Goal: Check status: Check status

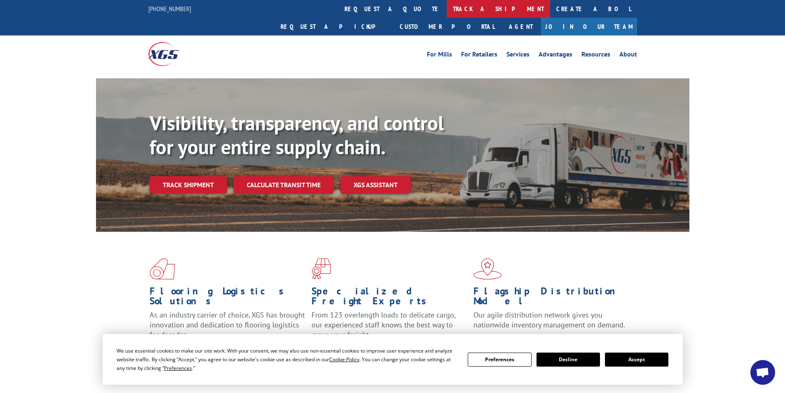
click at [447, 9] on link "track a shipment" at bounding box center [498, 9] width 103 height 18
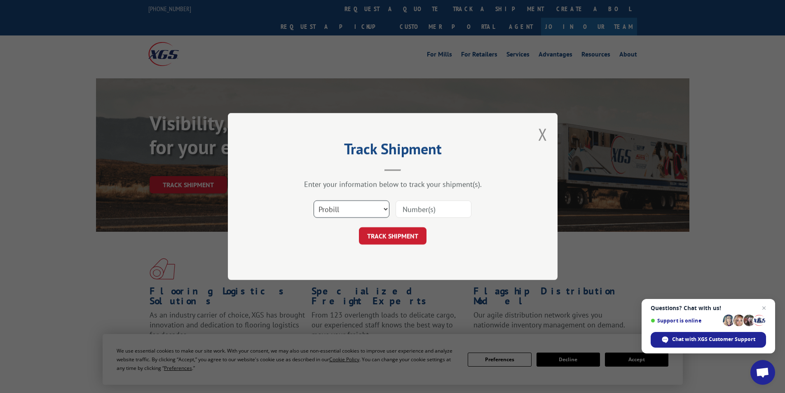
click at [365, 210] on select "Select category... Probill BOL PO" at bounding box center [352, 208] width 76 height 17
select select "bol"
click at [314, 200] on select "Select category... Probill BOL PO" at bounding box center [352, 208] width 76 height 17
click at [426, 209] on input at bounding box center [434, 208] width 76 height 17
paste input "5299710"
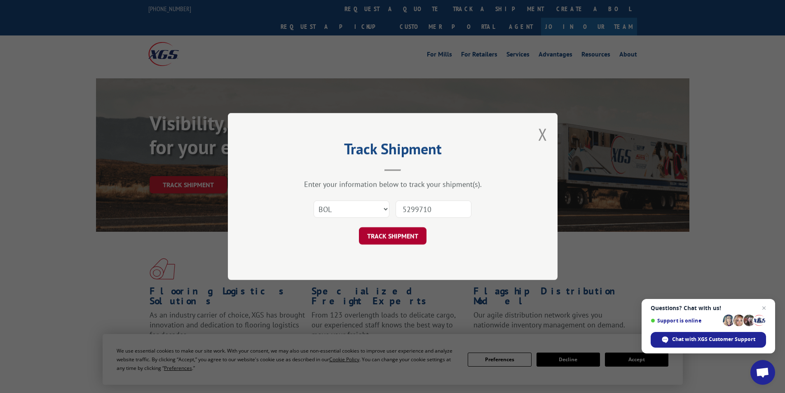
type input "5299710"
click at [395, 234] on button "TRACK SHIPMENT" at bounding box center [393, 235] width 68 height 17
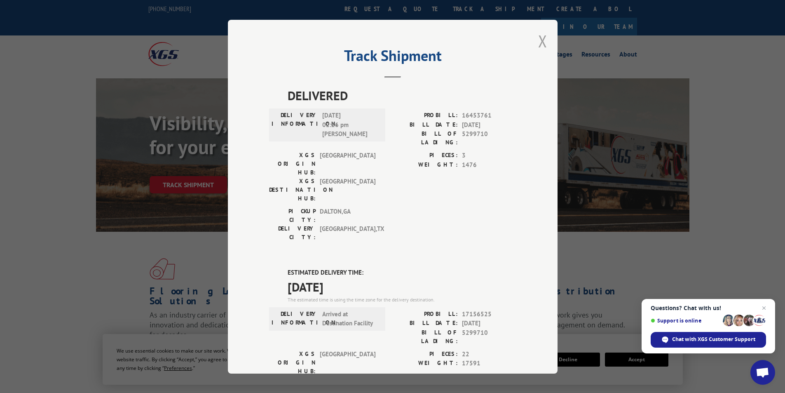
click at [539, 45] on button "Close modal" at bounding box center [542, 41] width 9 height 22
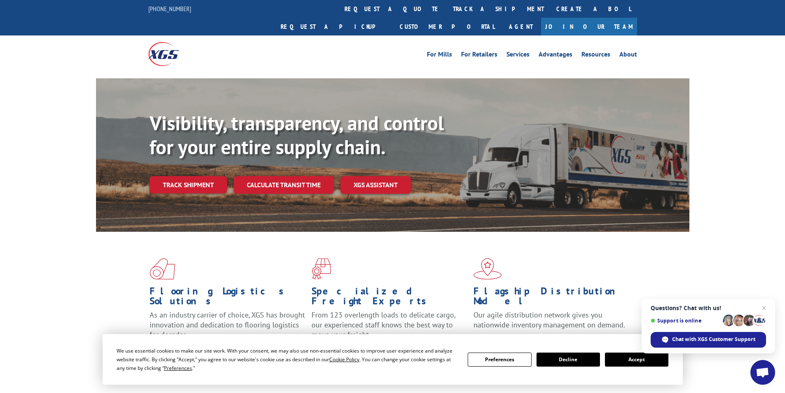
click at [84, 356] on div "Flooring Logistics Solutions As an industry carrier of choice, XGS has brought …" at bounding box center [392, 315] width 785 height 166
